Goal: Task Accomplishment & Management: Use online tool/utility

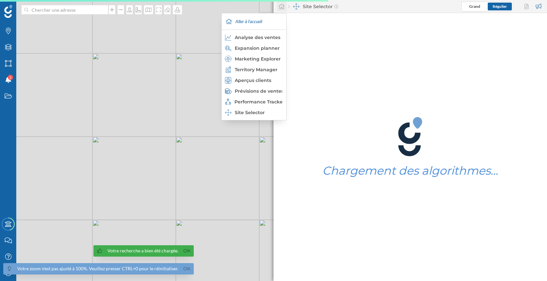
click at [280, 5] on icon at bounding box center [281, 7] width 7 height 6
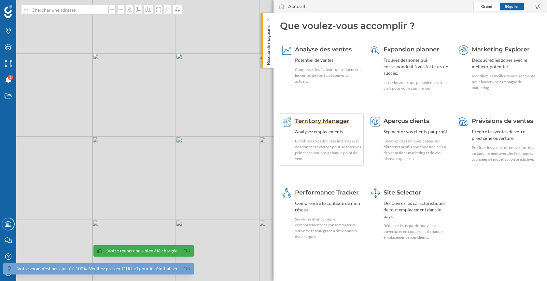
click at [345, 137] on div "Territory Manager Analysez emplacements. Enrichissez vos données internes avec …" at bounding box center [328, 139] width 67 height 45
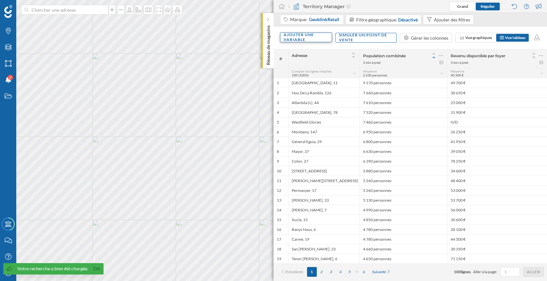
click at [323, 40] on div "Ajouter une variable" at bounding box center [306, 38] width 52 height 10
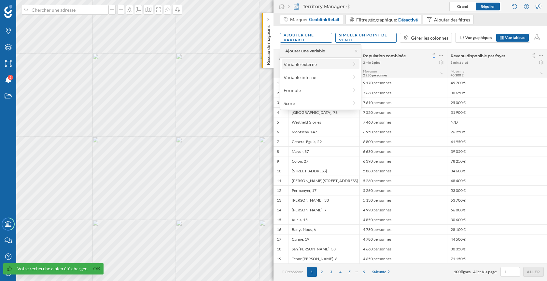
click at [323, 62] on div "Variable externe" at bounding box center [316, 64] width 65 height 7
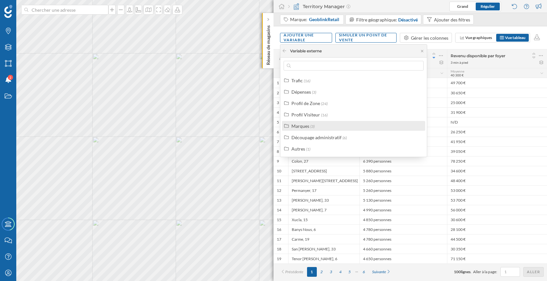
click at [322, 127] on div "Marques (3)" at bounding box center [356, 126] width 130 height 7
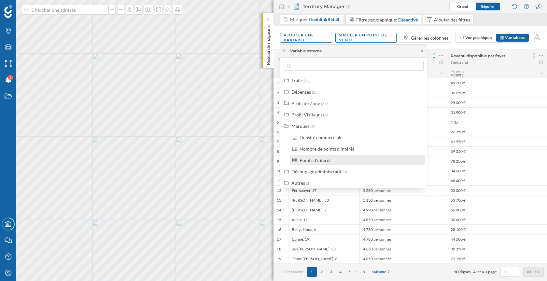
click at [334, 160] on div "Points d'intérêt" at bounding box center [361, 160] width 122 height 7
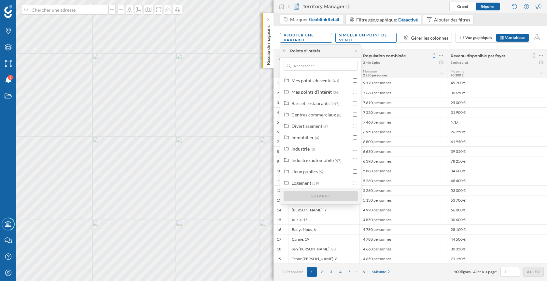
click at [310, 52] on div "Points d'intérêt" at bounding box center [305, 51] width 30 height 6
click at [309, 66] on input "text" at bounding box center [321, 66] width 60 height 10
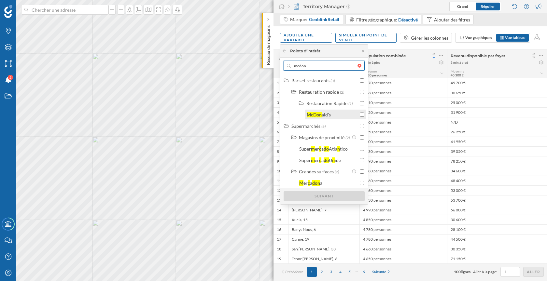
type input "mcdon"
click at [365, 115] on div "[PERSON_NAME] ald's" at bounding box center [335, 115] width 61 height 10
checkbox input "true"
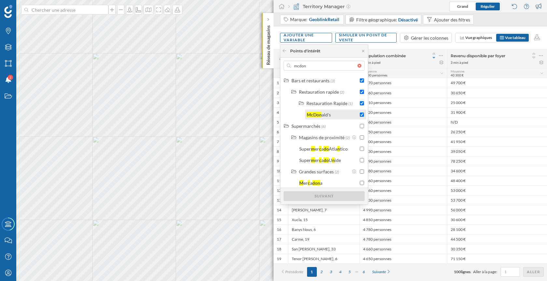
checkbox input "true"
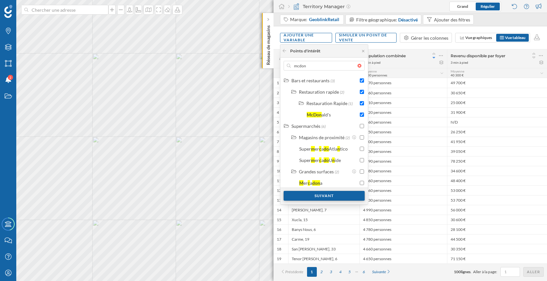
click at [338, 198] on div "Suivant" at bounding box center [324, 196] width 81 height 10
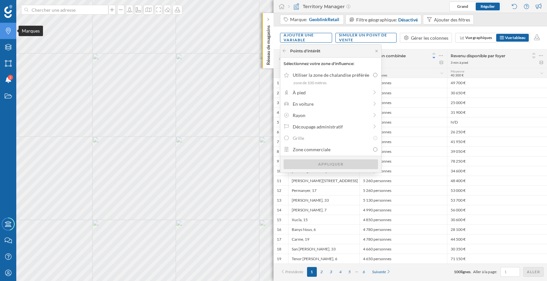
click at [13, 35] on div "Marques" at bounding box center [8, 31] width 16 height 16
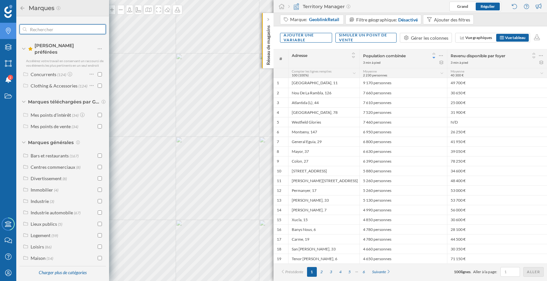
click at [63, 30] on input "text" at bounding box center [63, 29] width 72 height 13
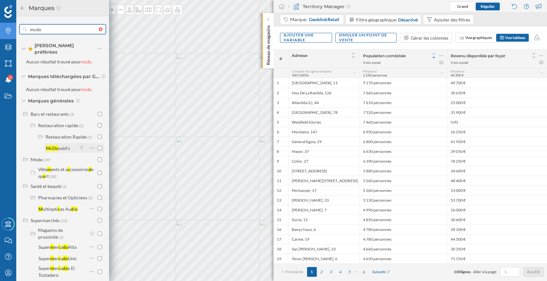
type input "mcdo"
click at [98, 146] on input "checkbox" at bounding box center [100, 148] width 4 height 4
checkbox input "true"
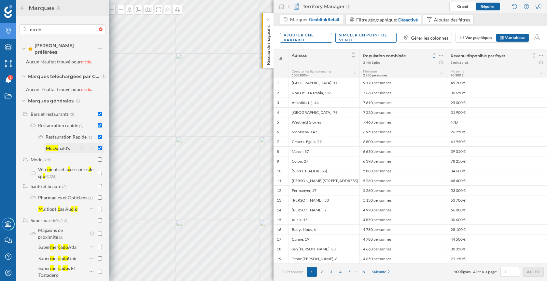
checkbox input "true"
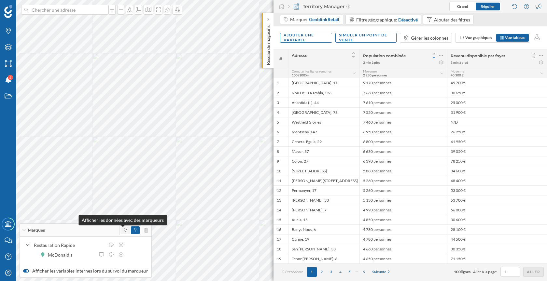
click at [124, 229] on icon at bounding box center [125, 230] width 3 height 4
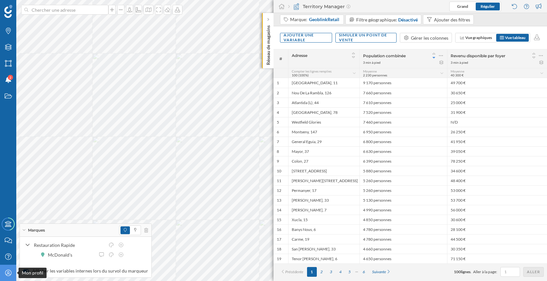
click at [8, 276] on icon at bounding box center [8, 273] width 6 height 6
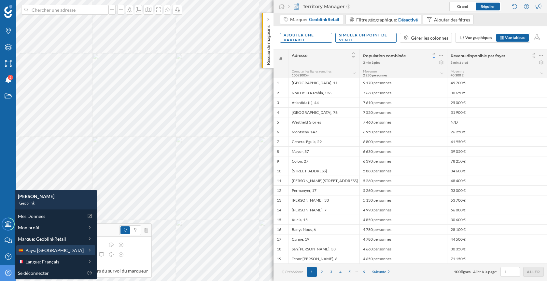
click at [47, 250] on span "Pays: [GEOGRAPHIC_DATA]" at bounding box center [54, 250] width 58 height 7
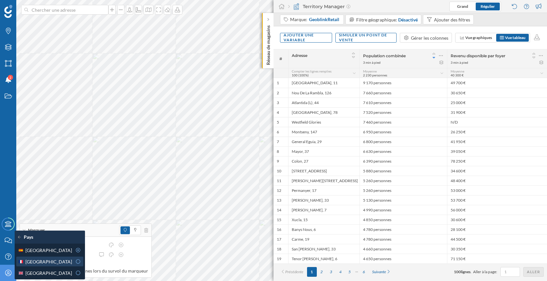
click at [54, 260] on div "[GEOGRAPHIC_DATA]" at bounding box center [45, 262] width 54 height 7
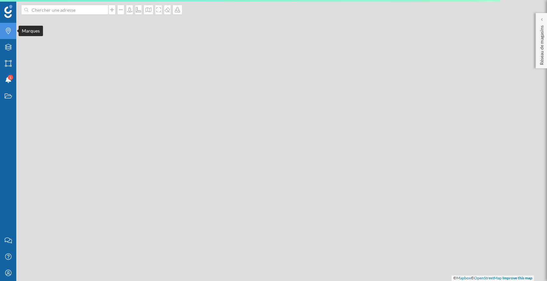
click at [11, 34] on icon "Marques" at bounding box center [8, 31] width 8 height 7
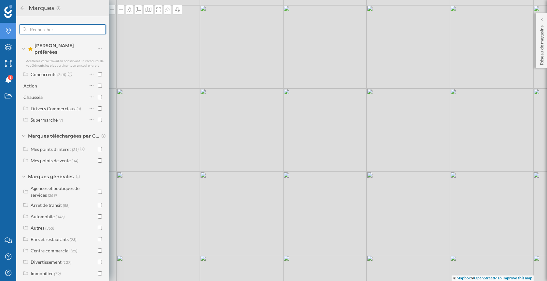
click at [63, 27] on input "text" at bounding box center [63, 29] width 72 height 13
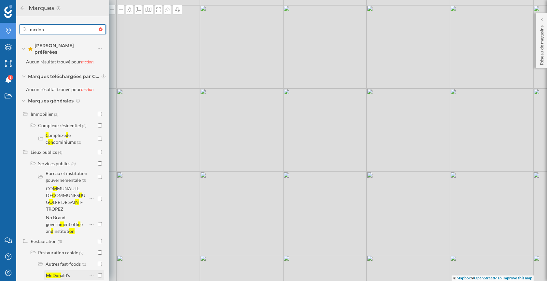
type input "mcdon"
click at [98, 273] on input "checkbox" at bounding box center [100, 275] width 4 height 4
checkbox input "true"
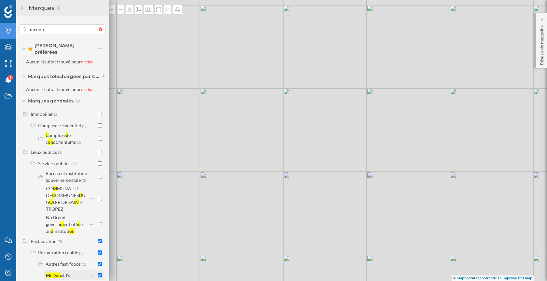
checkbox input "true"
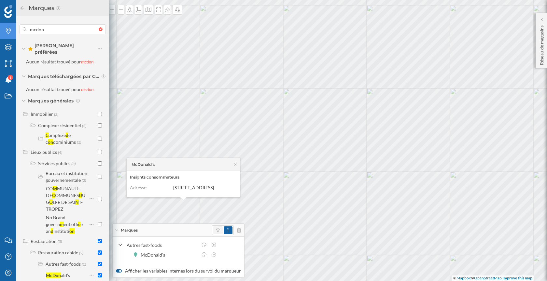
click at [217, 233] on span at bounding box center [217, 231] width 9 height 8
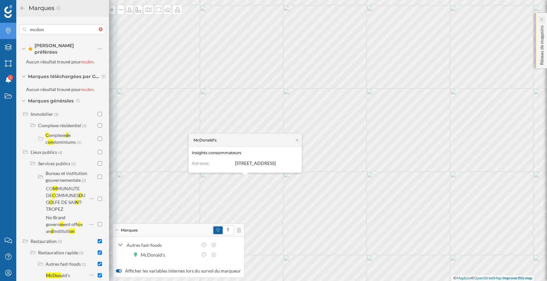
click at [543, 20] on div at bounding box center [541, 19] width 7 height 7
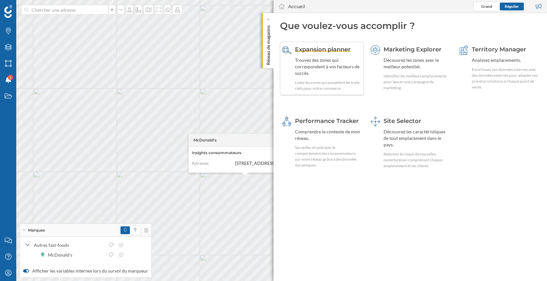
click at [356, 79] on div "Expansion planner Trouvez des zones qui correspondent à vos facteurs de succès.…" at bounding box center [328, 68] width 67 height 46
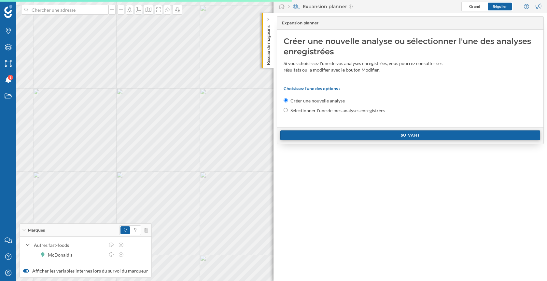
click at [345, 136] on div "Suivant" at bounding box center [410, 136] width 260 height 10
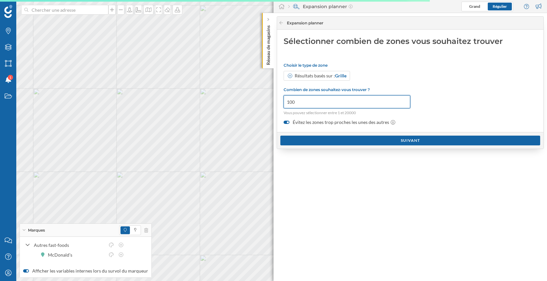
click at [324, 100] on input "100" at bounding box center [347, 101] width 127 height 13
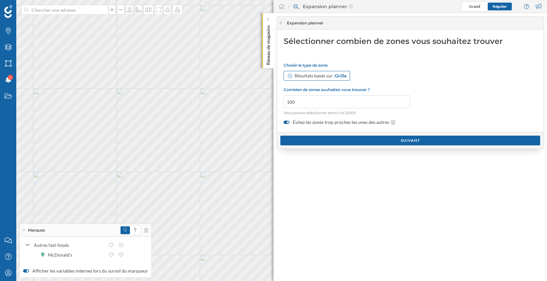
click at [332, 74] on div "Résultats basés sur : Grille" at bounding box center [321, 76] width 52 height 7
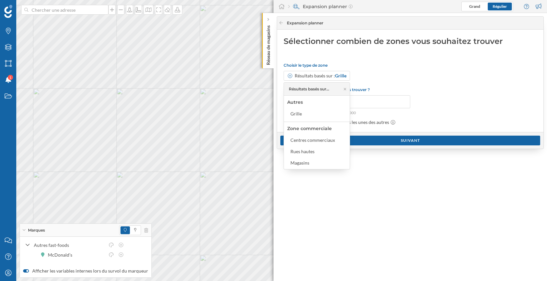
click at [411, 71] on div "Résultats basés sur : Grille" at bounding box center [410, 76] width 253 height 10
click at [380, 76] on div "Résultats basés sur : Grille" at bounding box center [410, 76] width 253 height 10
click at [345, 89] on icon at bounding box center [345, 89] width 2 height 2
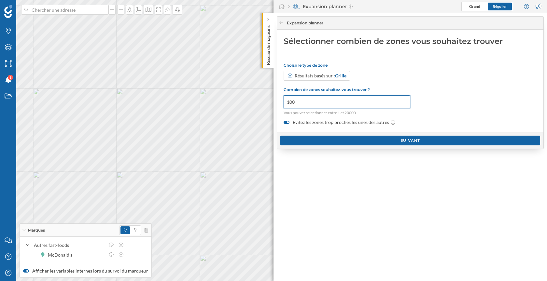
click at [329, 105] on input "100" at bounding box center [347, 101] width 127 height 13
type input "3000"
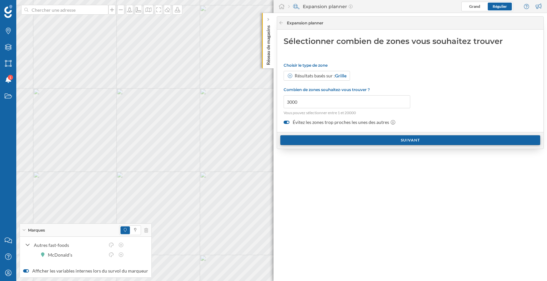
click at [379, 138] on div "Suivant" at bounding box center [410, 140] width 260 height 10
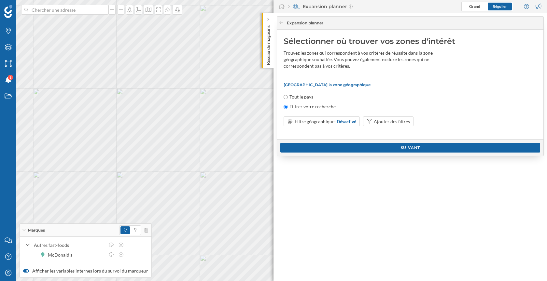
click at [308, 97] on label "Tout le pays" at bounding box center [301, 97] width 24 height 7
click at [288, 97] on input "Tout le pays" at bounding box center [286, 97] width 4 height 4
radio input "true"
radio input "false"
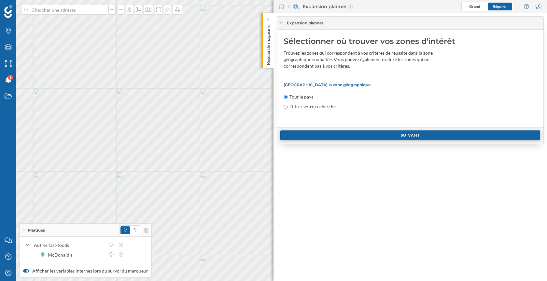
click at [357, 133] on div "Suivant" at bounding box center [410, 136] width 260 height 10
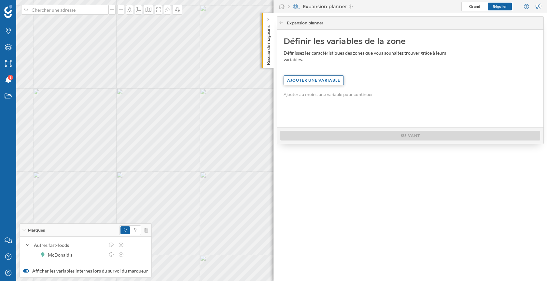
click at [327, 83] on div "Ajouter une variable" at bounding box center [314, 81] width 60 height 10
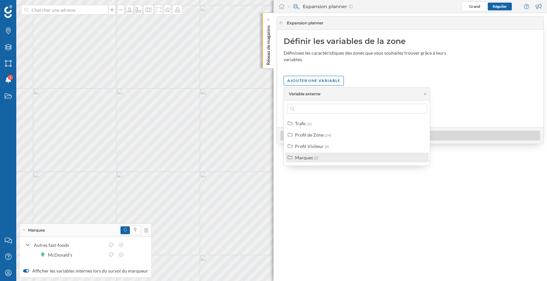
click at [313, 160] on label "Marques (2)" at bounding box center [306, 157] width 23 height 7
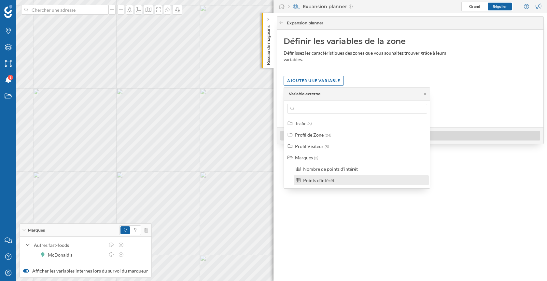
click at [331, 178] on div "Points d'intérêt" at bounding box center [318, 181] width 31 height 6
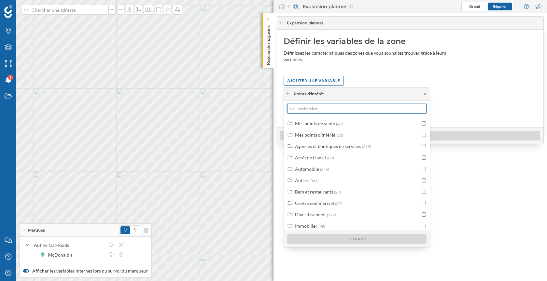
click at [318, 106] on input "text" at bounding box center [356, 109] width 125 height 10
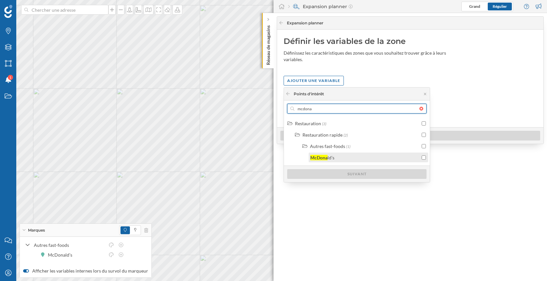
type input "mcdona"
click at [423, 158] on input "checkbox" at bounding box center [424, 158] width 4 height 4
checkbox input "true"
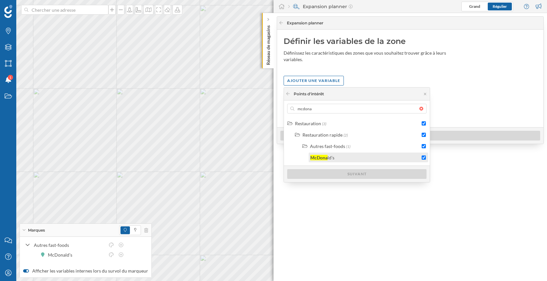
checkbox input "true"
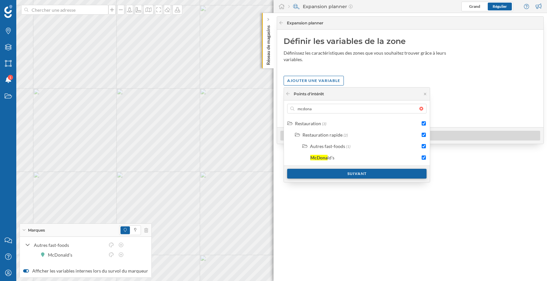
click at [385, 173] on div "Suivant" at bounding box center [356, 174] width 139 height 10
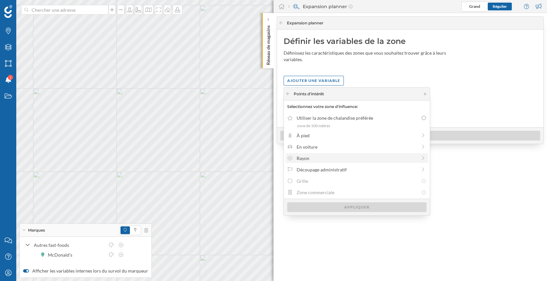
click at [344, 158] on div "Rayon" at bounding box center [357, 158] width 120 height 7
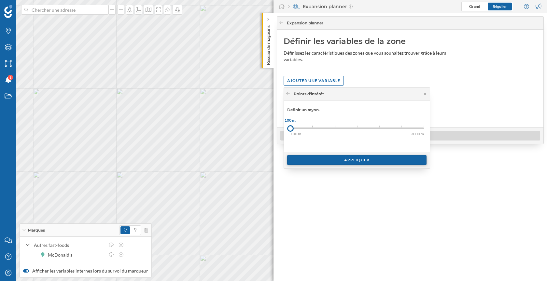
click at [331, 161] on div "Appliquer" at bounding box center [356, 160] width 139 height 10
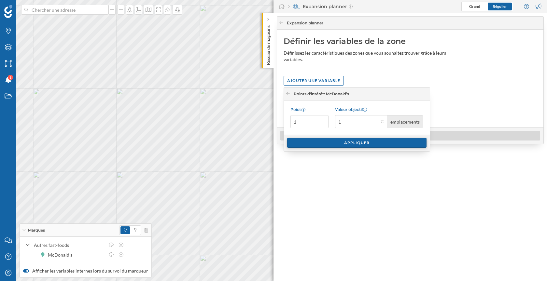
type input "1"
click at [357, 142] on div "Appliquer" at bounding box center [356, 143] width 139 height 10
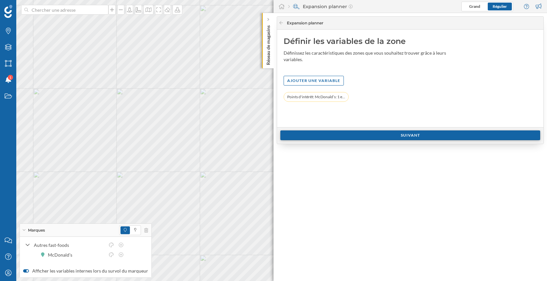
click at [364, 136] on div "Suivant" at bounding box center [410, 136] width 260 height 10
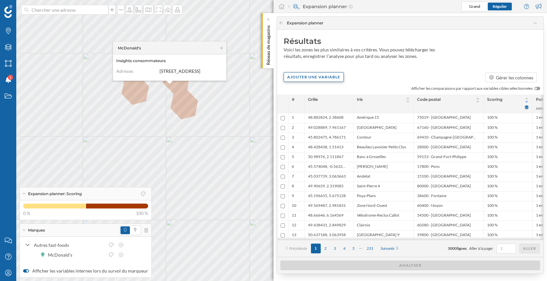
click at [307, 76] on div "Ajouter une variable" at bounding box center [314, 77] width 60 height 10
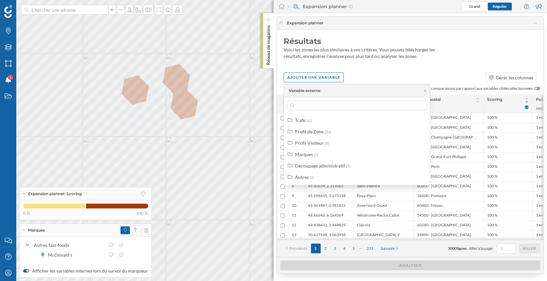
click at [278, 23] on div "Expansion planner" at bounding box center [410, 23] width 266 height 13
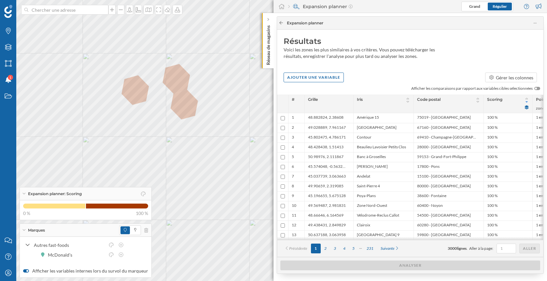
click at [282, 23] on icon at bounding box center [281, 23] width 5 height 4
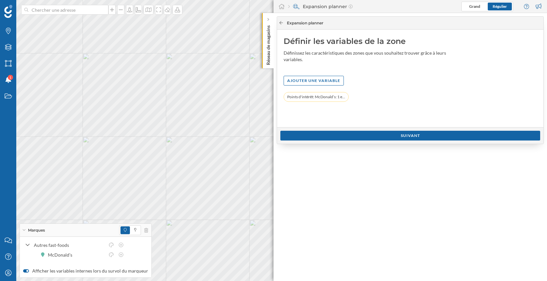
click at [282, 23] on icon at bounding box center [281, 23] width 5 height 4
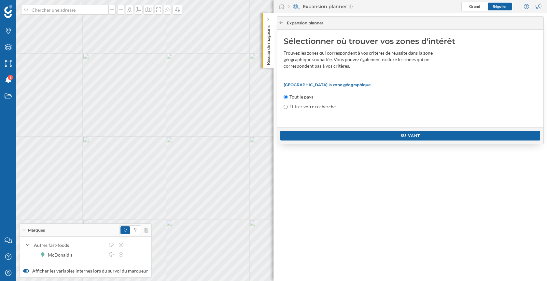
click at [282, 23] on icon at bounding box center [281, 23] width 5 height 4
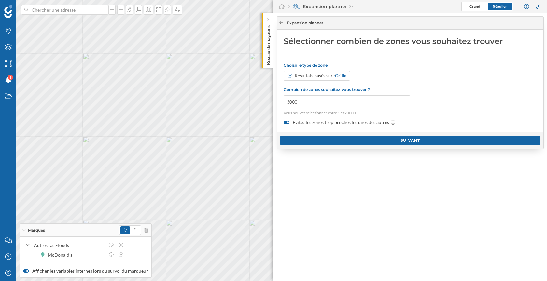
click at [282, 23] on icon at bounding box center [281, 23] width 5 height 4
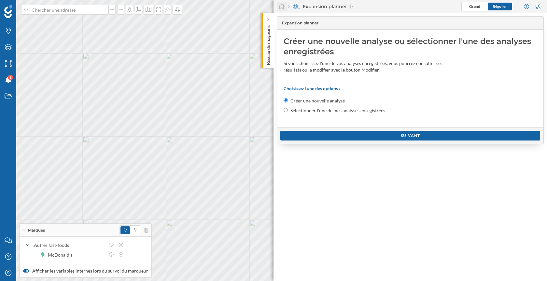
click at [285, 5] on div at bounding box center [282, 7] width 10 height 10
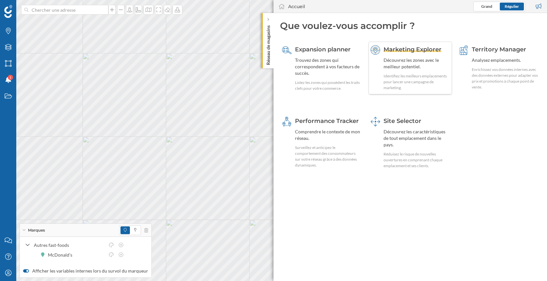
click at [409, 84] on div "Identifiez les meilleurs emplacements pour lancer une campagne de marketing." at bounding box center [417, 82] width 67 height 18
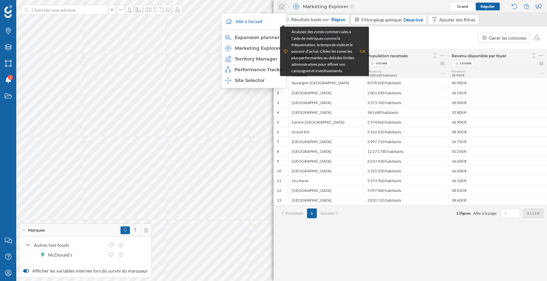
click at [278, 6] on div at bounding box center [282, 7] width 10 height 10
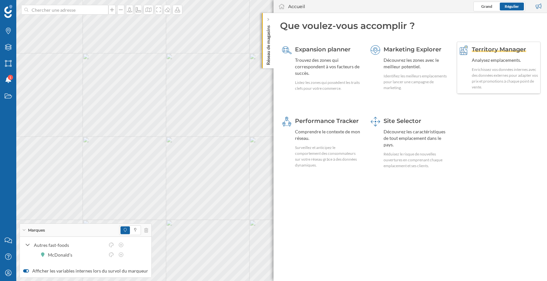
click at [478, 65] on div "Territory Manager Analysez emplacements. Enrichissez vos données internes avec …" at bounding box center [505, 67] width 67 height 45
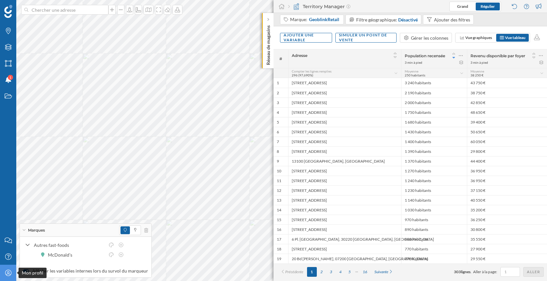
click at [7, 276] on icon "Mon profil" at bounding box center [8, 273] width 8 height 7
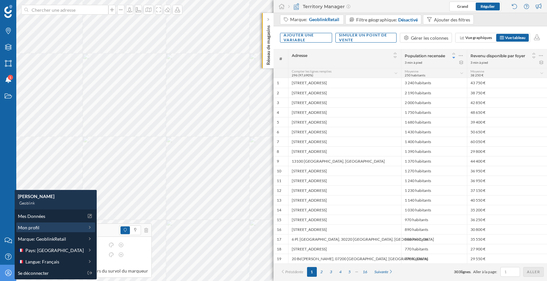
click at [43, 228] on div "Mon profil" at bounding box center [51, 227] width 66 height 7
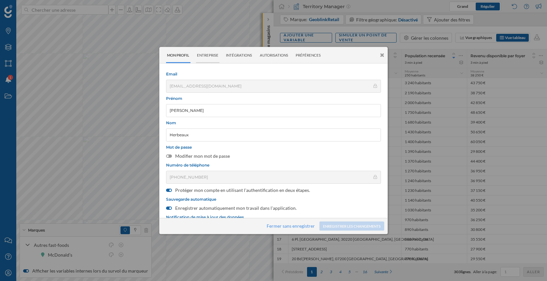
click at [204, 58] on div "Entreprise" at bounding box center [208, 55] width 24 height 16
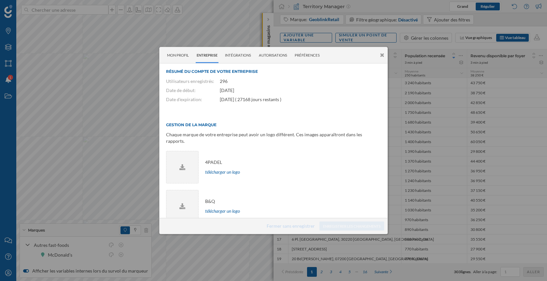
click at [381, 54] on icon at bounding box center [382, 55] width 4 height 6
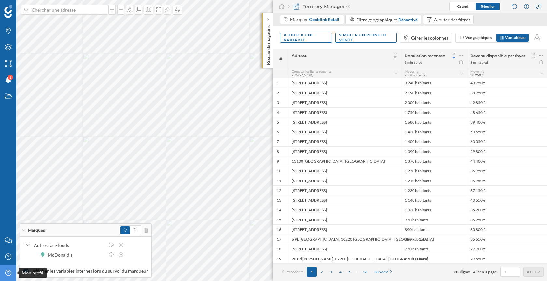
click at [6, 276] on icon "Mon profil" at bounding box center [8, 273] width 8 height 7
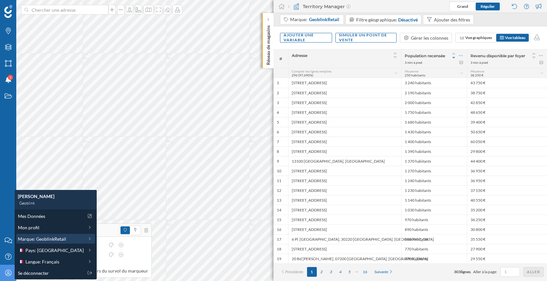
click at [50, 239] on span "Marque: GeoblinkRetail" at bounding box center [42, 239] width 48 height 7
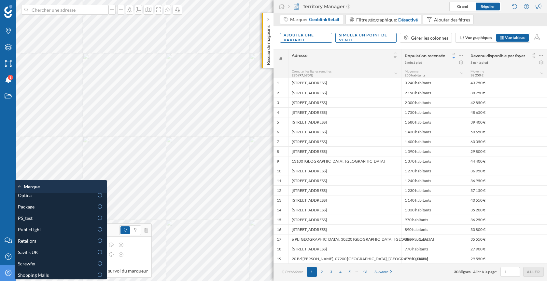
scroll to position [325, 0]
click at [4, 206] on div "Marques Filtres Zones Notifications 1 Travail" at bounding box center [8, 116] width 16 height 232
